Goal: Task Accomplishment & Management: Manage account settings

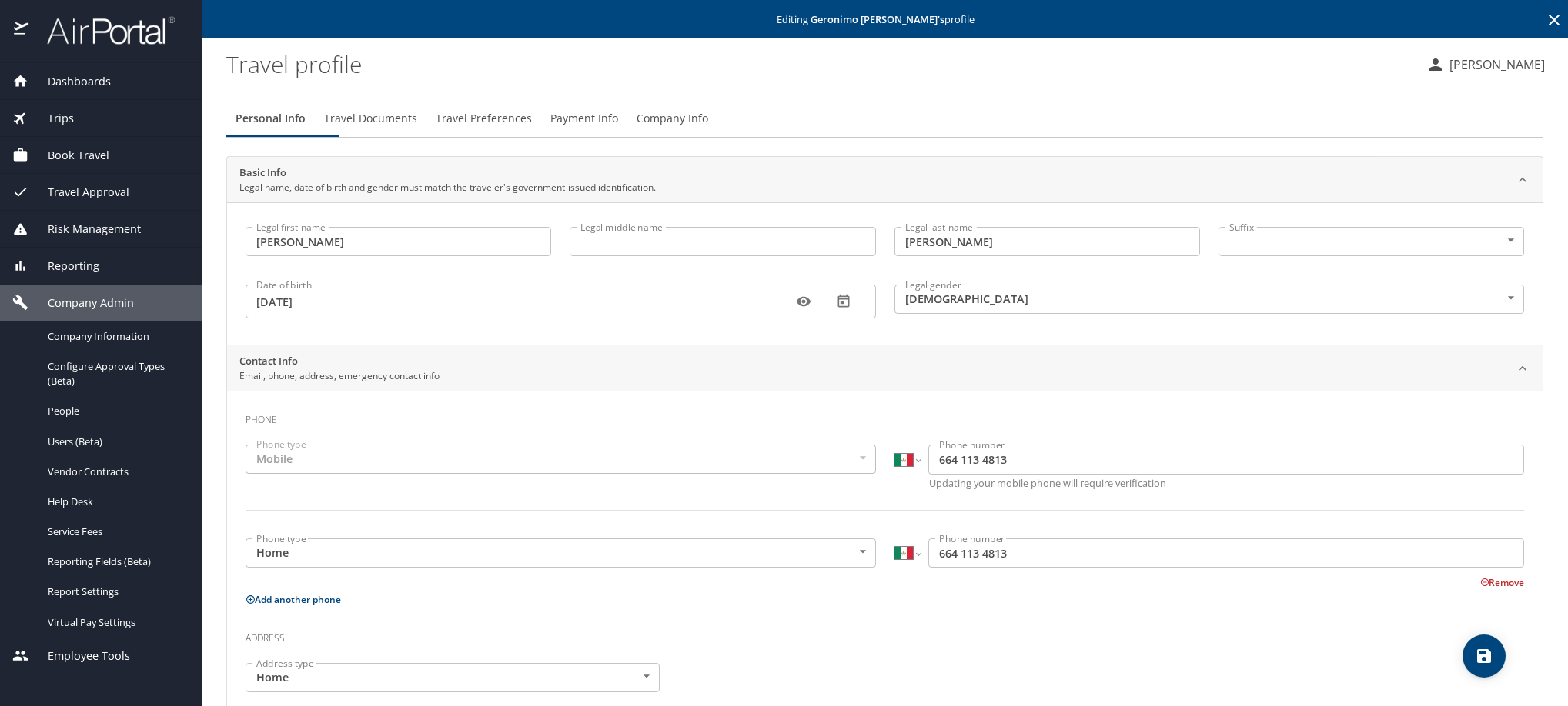
select select "MX"
select select "US"
click at [1544, 27] on icon at bounding box center [1553, 20] width 19 height 19
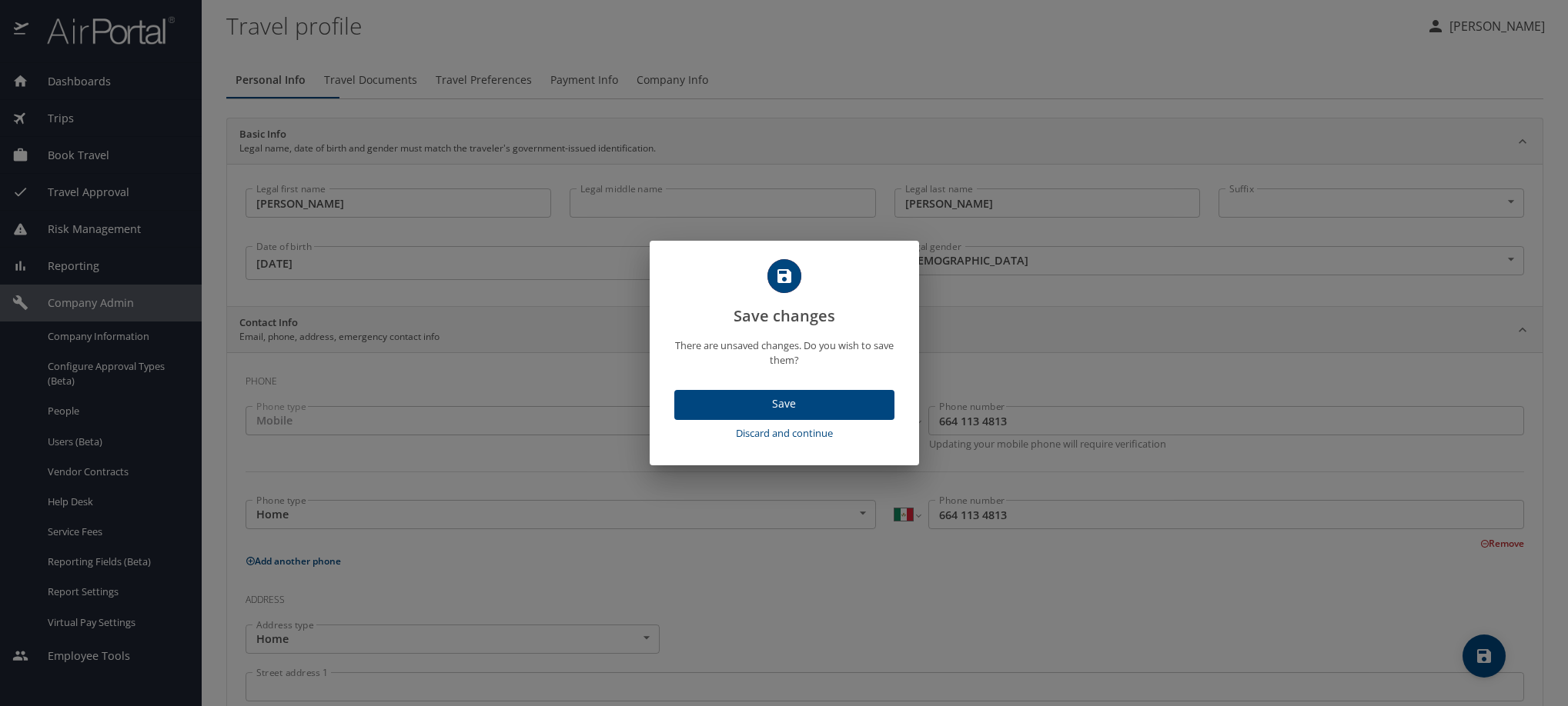
click at [790, 443] on span "Discard and continue" at bounding box center [784, 434] width 208 height 18
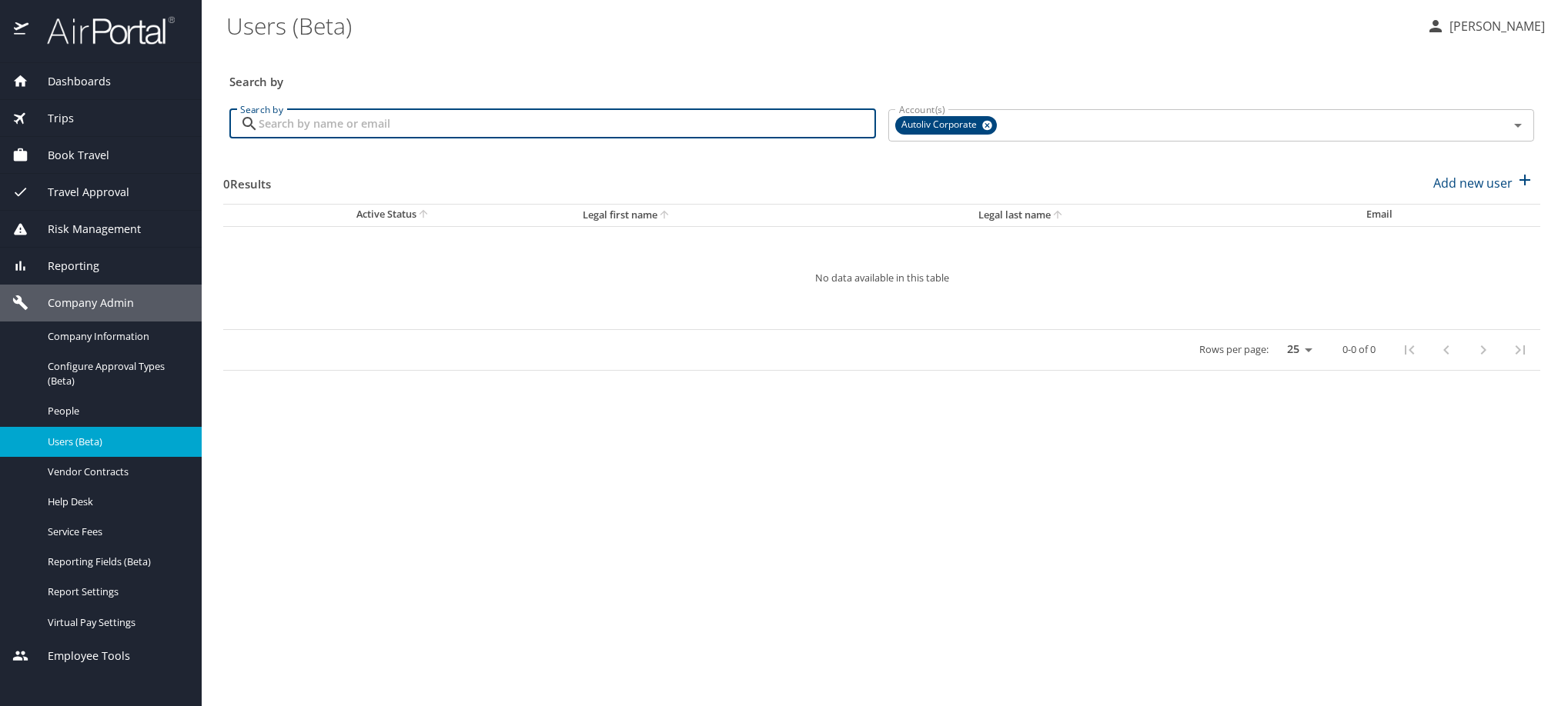
click at [426, 138] on input "Search by" at bounding box center [567, 124] width 617 height 29
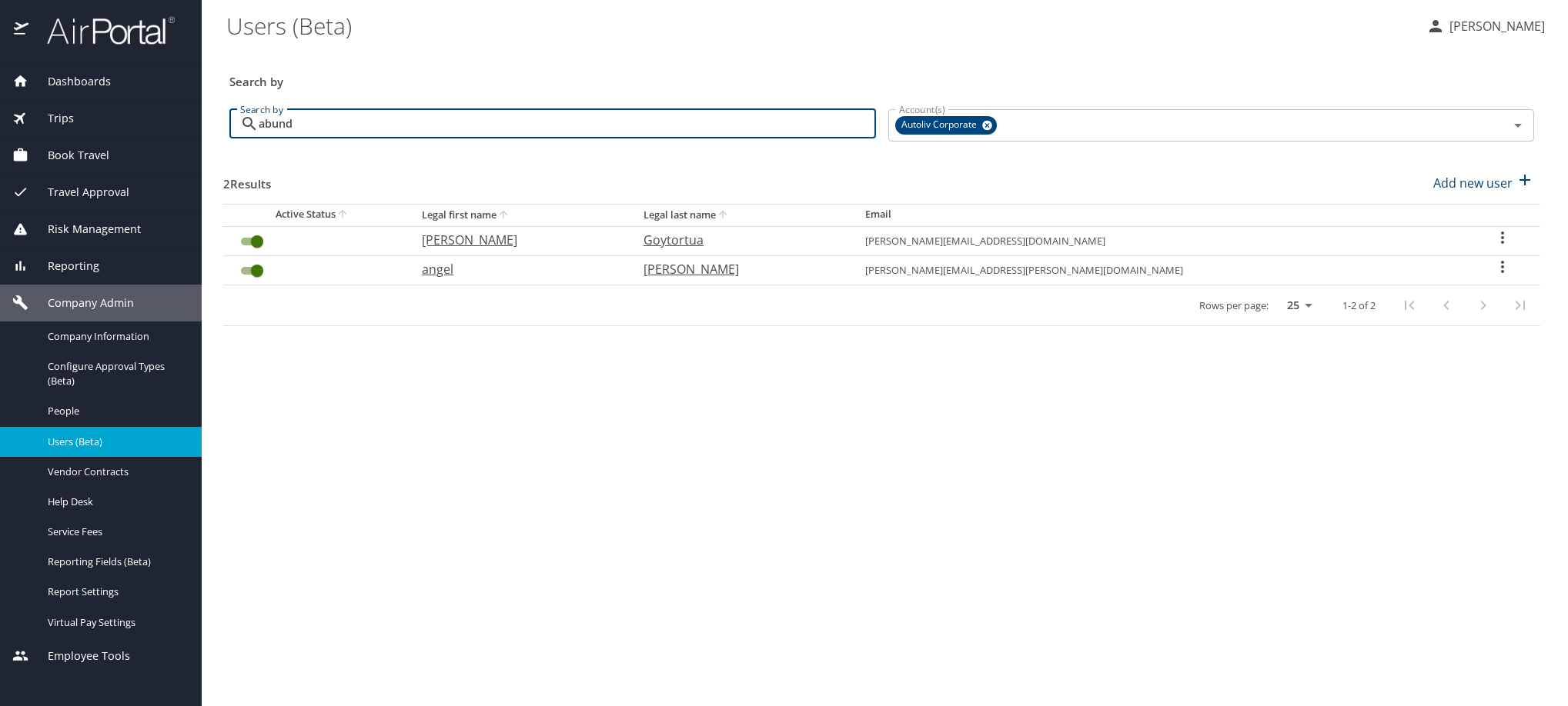
type input "abund"
click at [1503, 247] on icon "User Search Table" at bounding box center [1502, 237] width 19 height 19
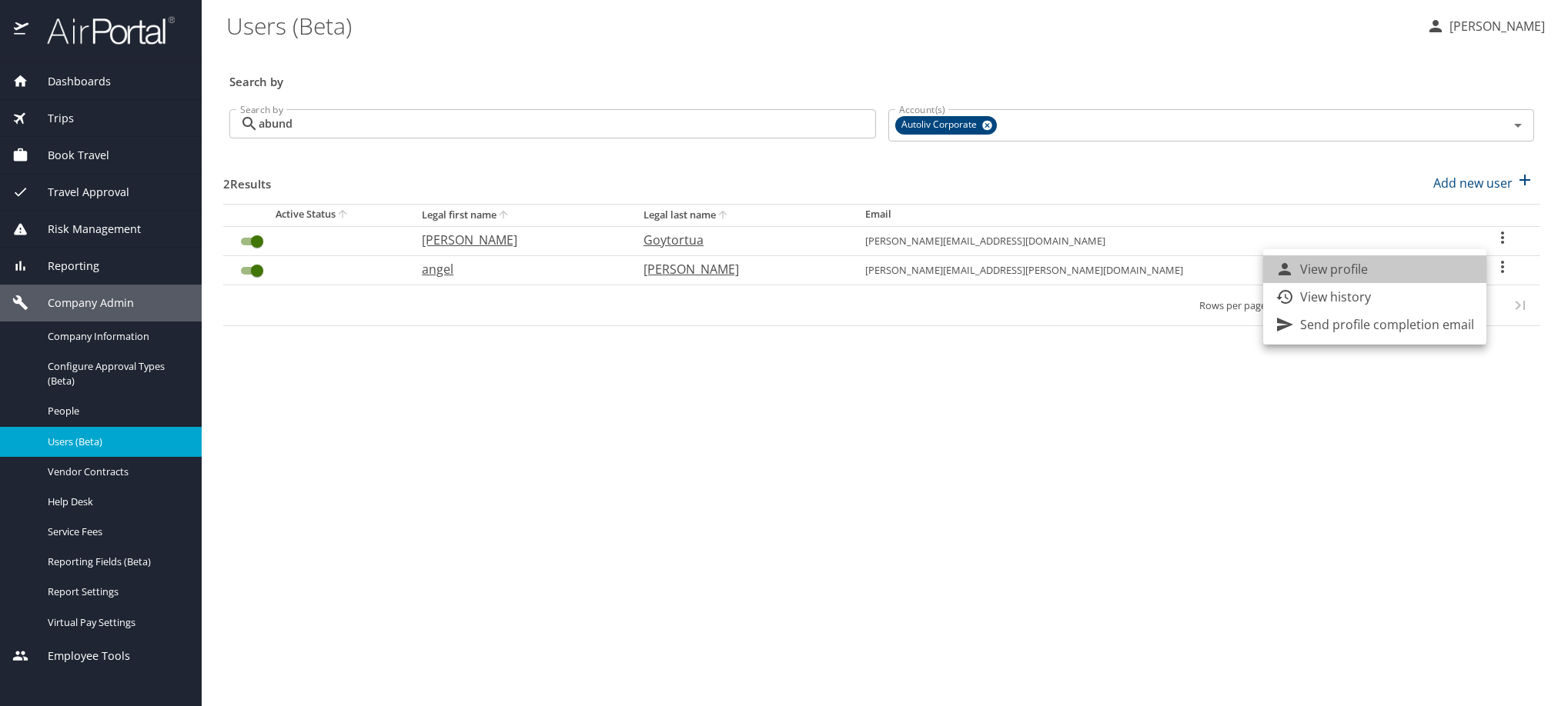
click at [1487, 263] on li "View profile" at bounding box center [1375, 269] width 223 height 27
select select "US"
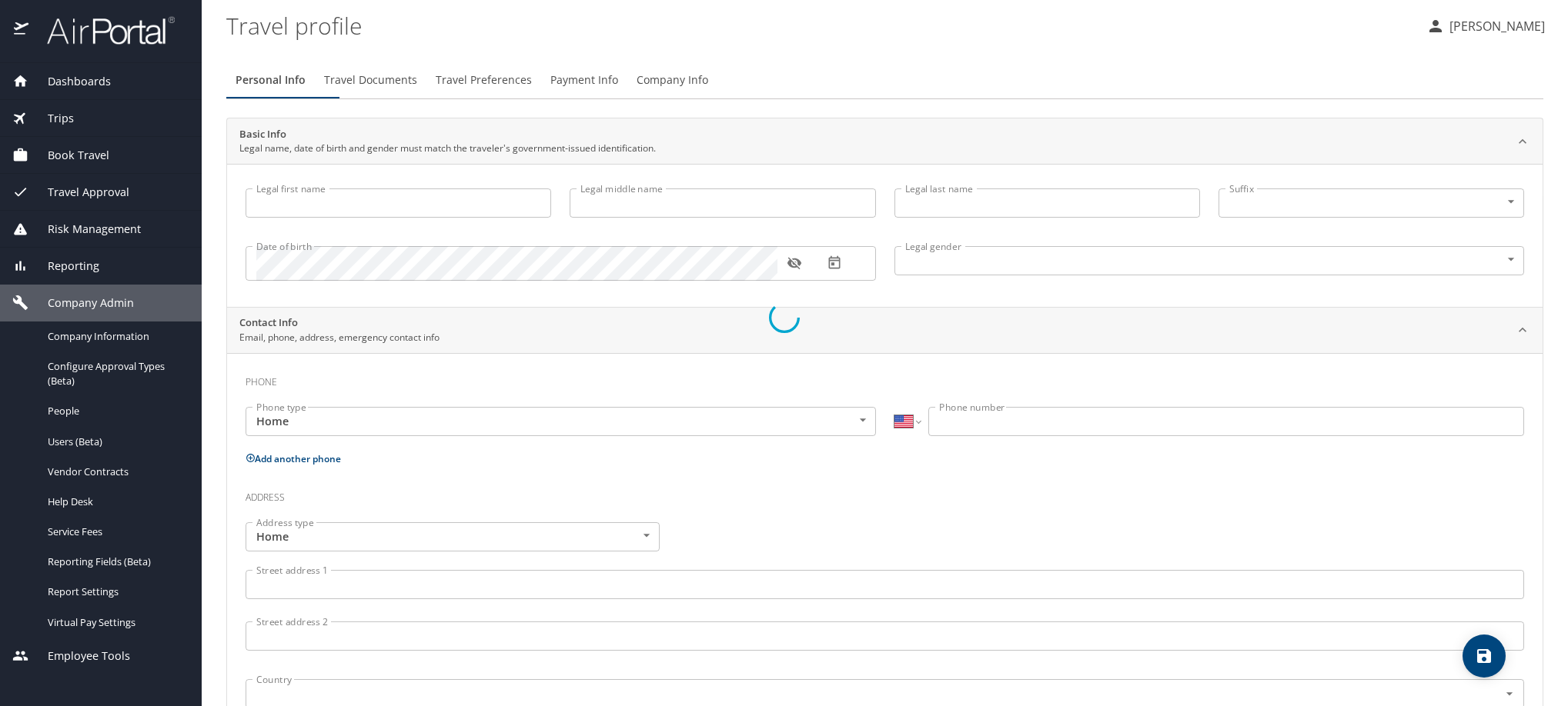
select select "MX"
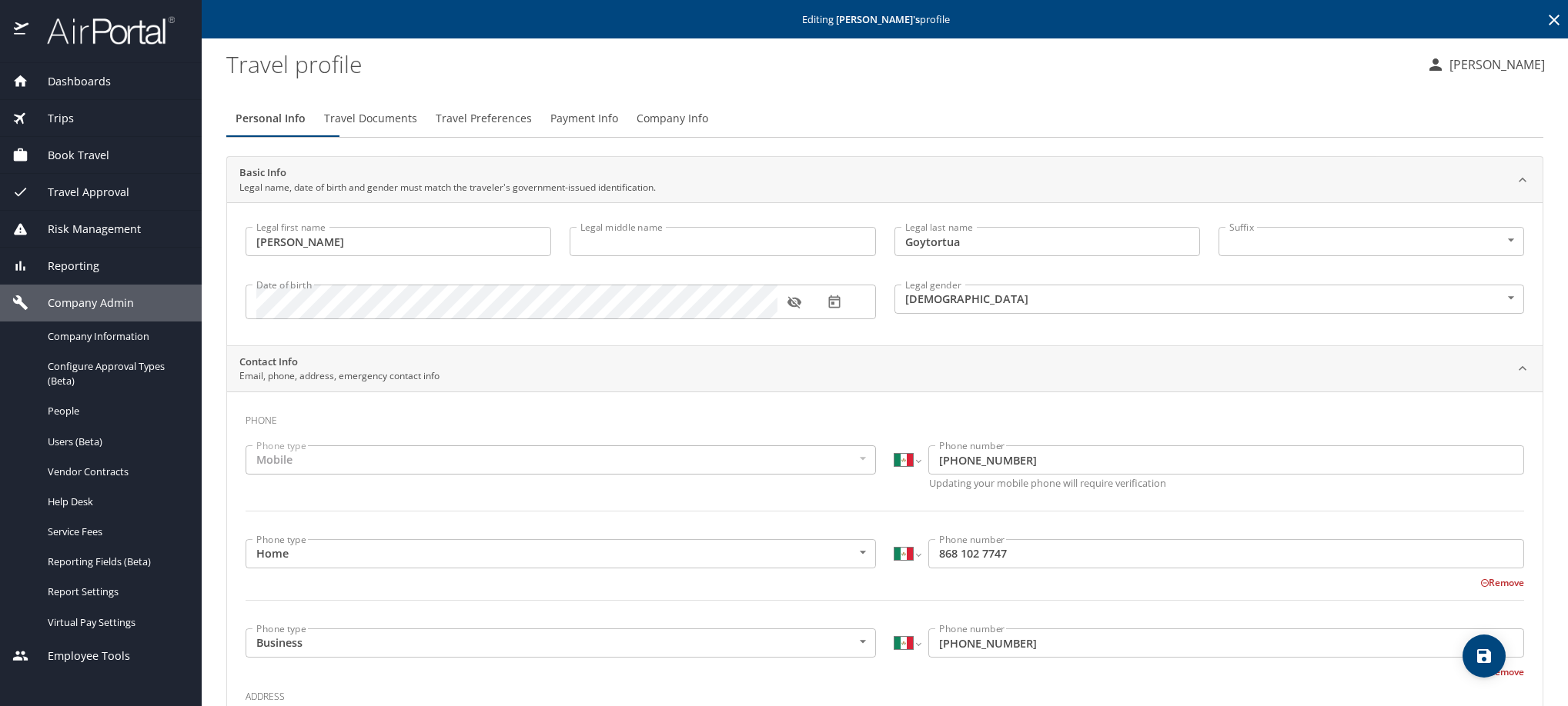
type input "[PERSON_NAME]"
type input "Goytortua"
type input "[DEMOGRAPHIC_DATA]"
click at [532, 128] on span "Travel Preferences" at bounding box center [484, 119] width 96 height 20
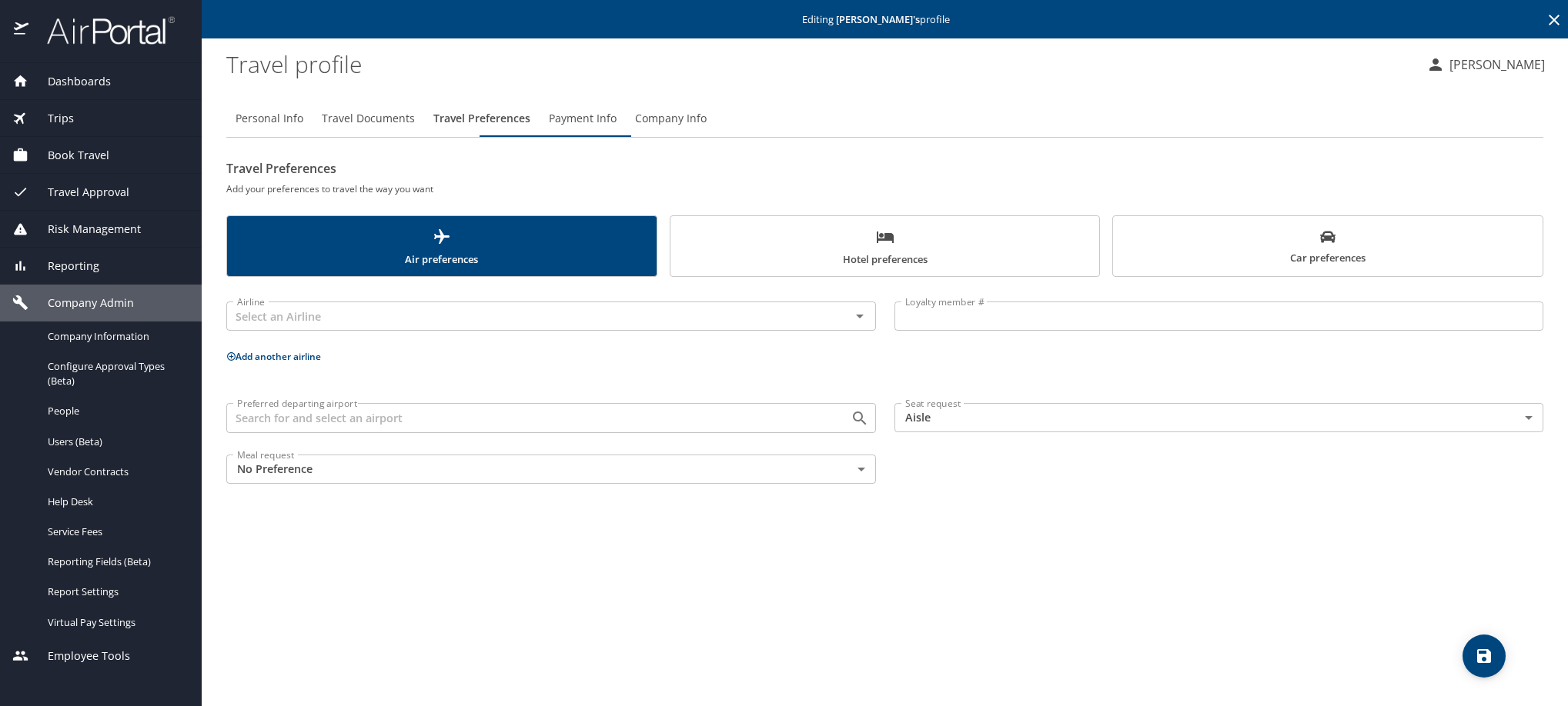
click at [617, 128] on span "Payment Info" at bounding box center [582, 119] width 68 height 20
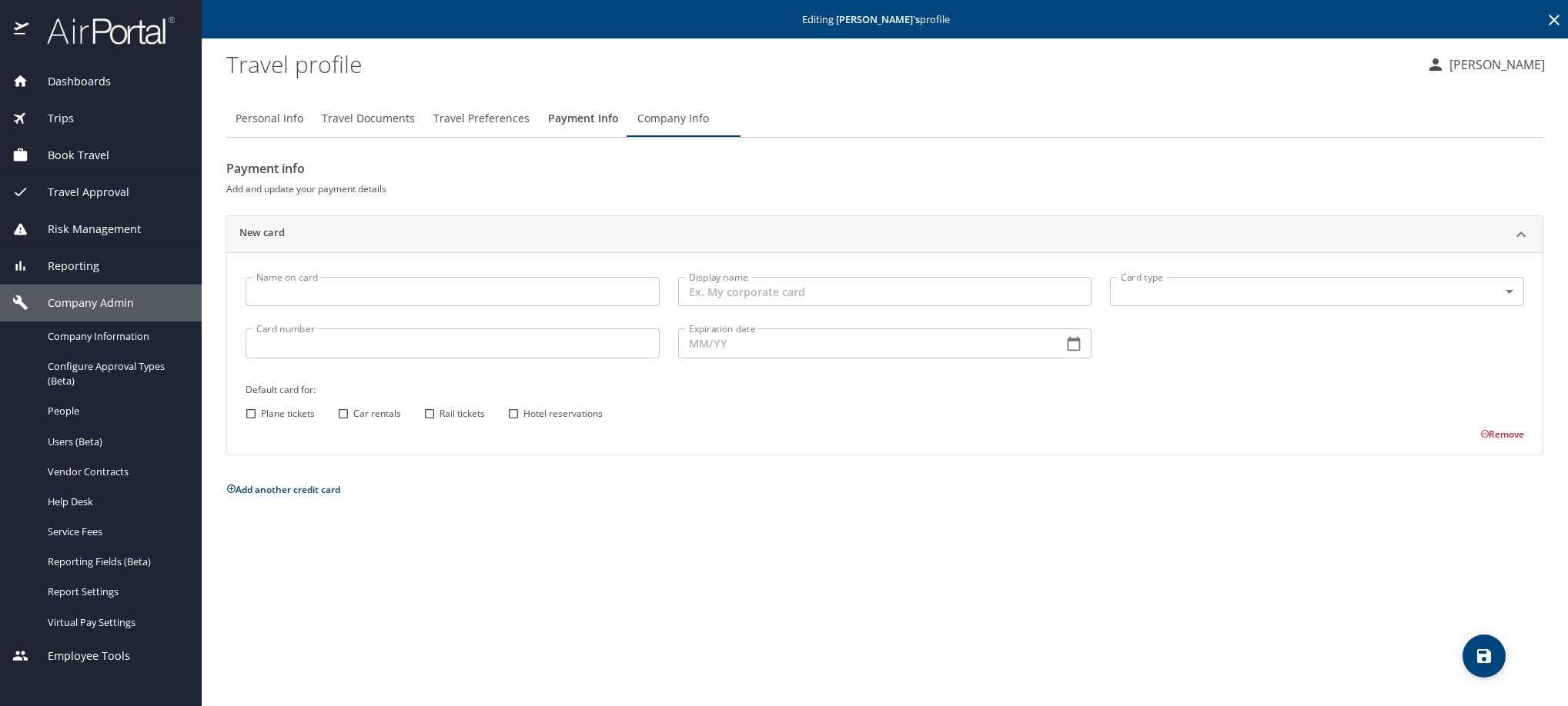
click at [1549, 17] on icon at bounding box center [1553, 20] width 19 height 19
